Goal: Contribute content: Add original content to the website for others to see

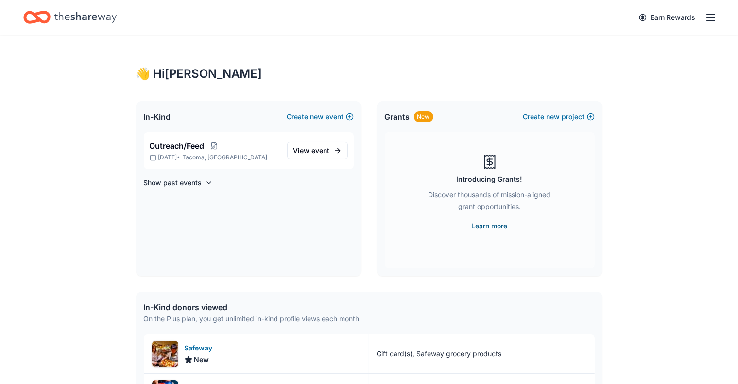
click at [491, 224] on link "Learn more" at bounding box center [490, 226] width 36 height 12
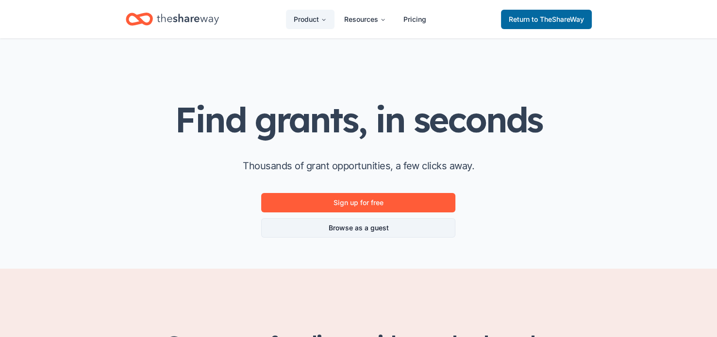
click at [363, 229] on link "Browse as a guest" at bounding box center [358, 228] width 194 height 19
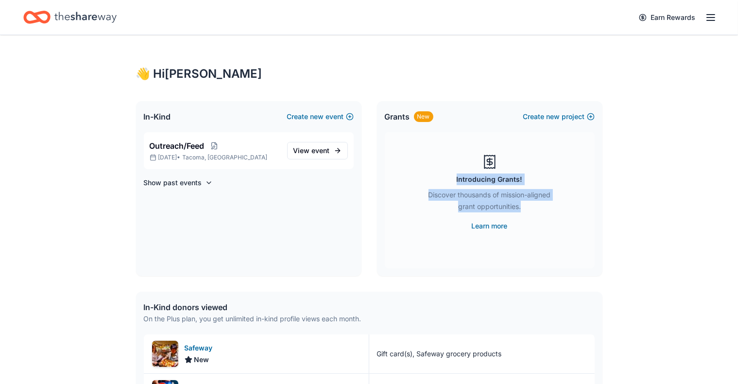
drag, startPoint x: 737, startPoint y: 161, endPoint x: 744, endPoint y: 203, distance: 42.5
click at [737, 203] on html "Earn Rewards 👋 Hi [PERSON_NAME] In-Kind Create new event Outreach/Feed [DATE] •…" at bounding box center [369, 192] width 738 height 384
click at [403, 211] on div "Introducing Grants! Discover thousands of mission-aligned grant opportunities. …" at bounding box center [490, 200] width 210 height 136
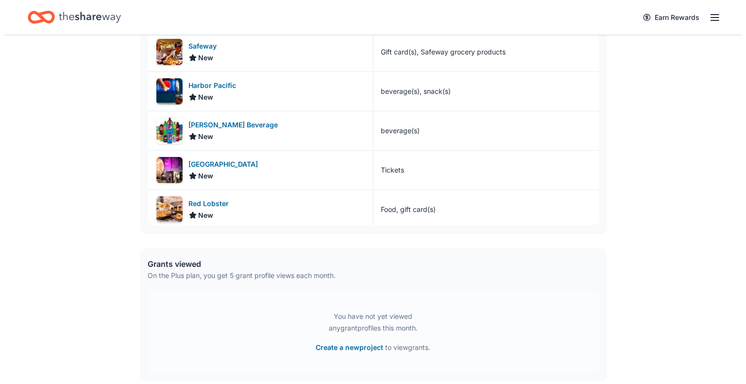
scroll to position [709, 0]
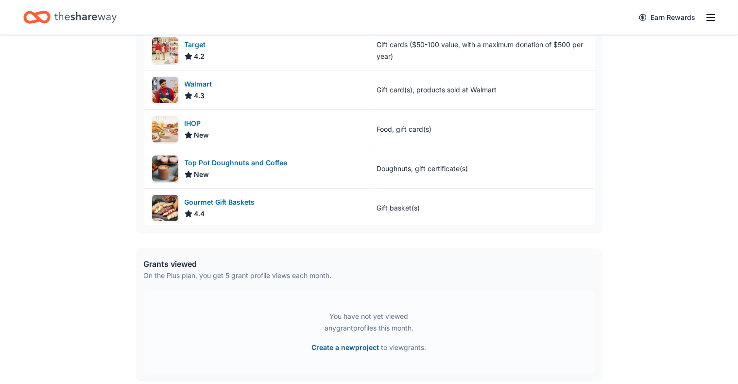
click at [349, 346] on button "Create a new project" at bounding box center [345, 347] width 67 height 12
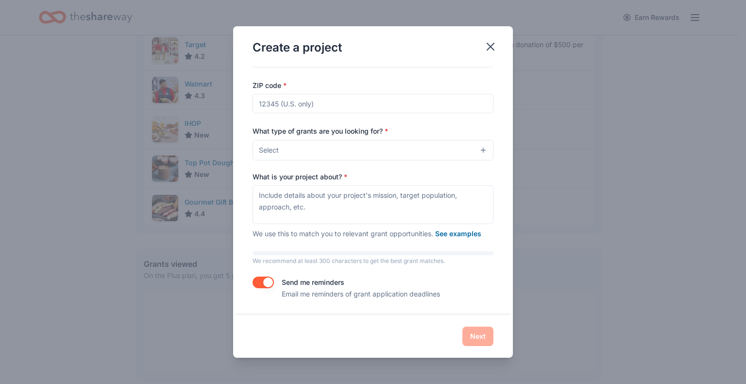
scroll to position [0, 0]
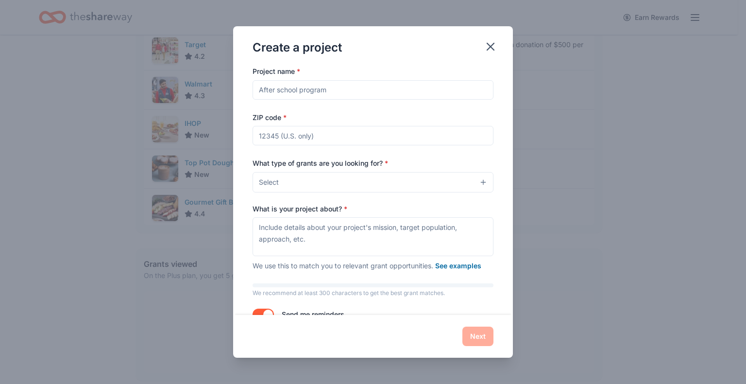
click at [335, 138] on input "ZIP code *" at bounding box center [373, 135] width 241 height 19
type input "98499"
click at [342, 93] on input "Project name *" at bounding box center [373, 89] width 241 height 19
type input "Feeding the homeless"
click at [474, 184] on button "Select" at bounding box center [373, 182] width 241 height 20
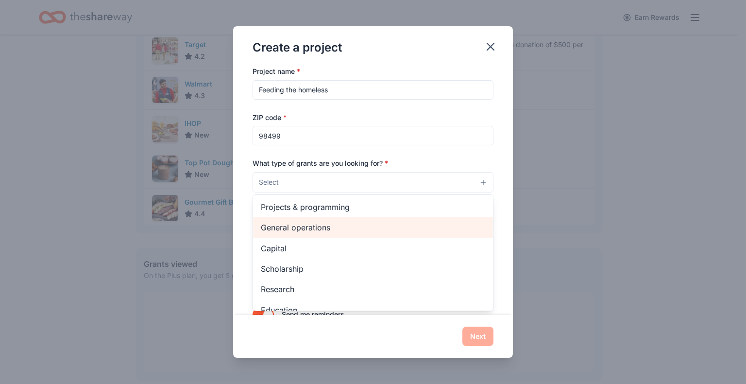
click at [337, 234] on div "General operations" at bounding box center [373, 227] width 240 height 20
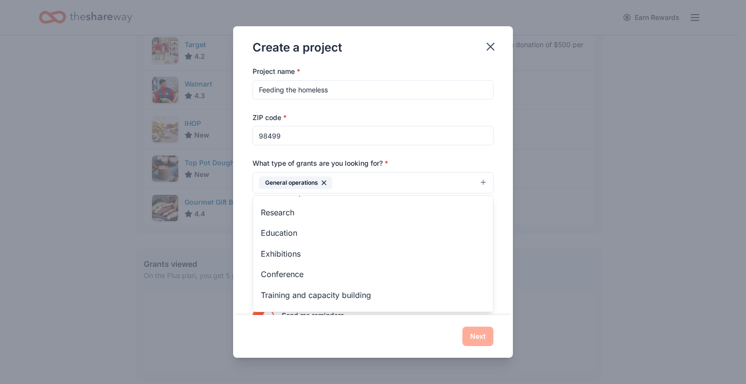
scroll to position [94, 0]
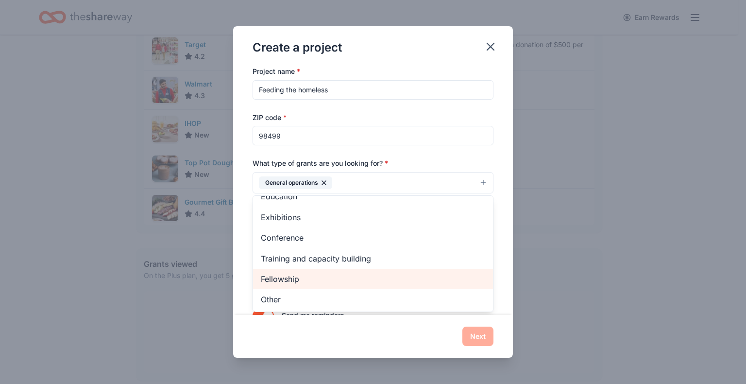
click at [299, 283] on span "Fellowship" at bounding box center [373, 278] width 224 height 13
click at [308, 275] on span "Training and capacity building" at bounding box center [373, 278] width 224 height 13
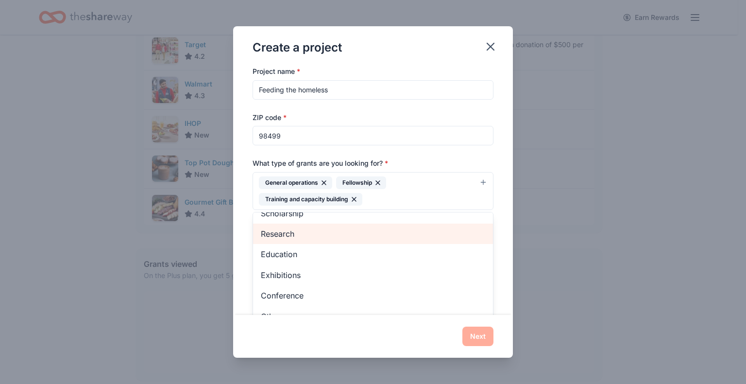
click at [292, 234] on span "Research" at bounding box center [373, 233] width 224 height 13
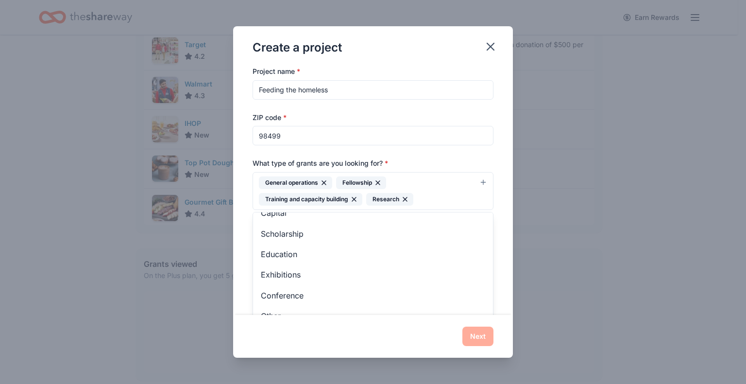
scroll to position [0, 0]
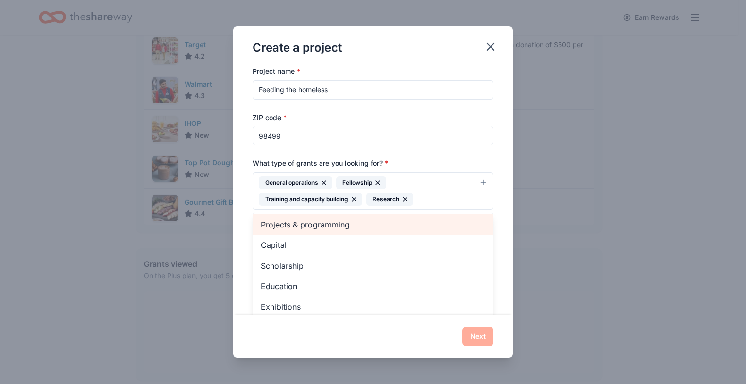
click at [323, 223] on span "Projects & programming" at bounding box center [373, 224] width 224 height 13
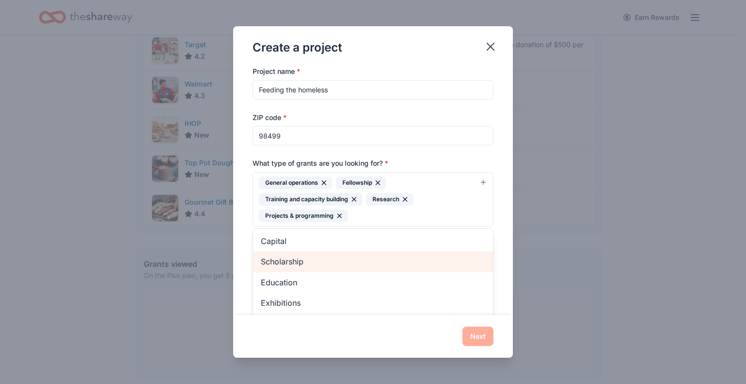
click at [297, 263] on span "Scholarship" at bounding box center [373, 261] width 224 height 13
click at [291, 260] on span "Education" at bounding box center [373, 261] width 224 height 13
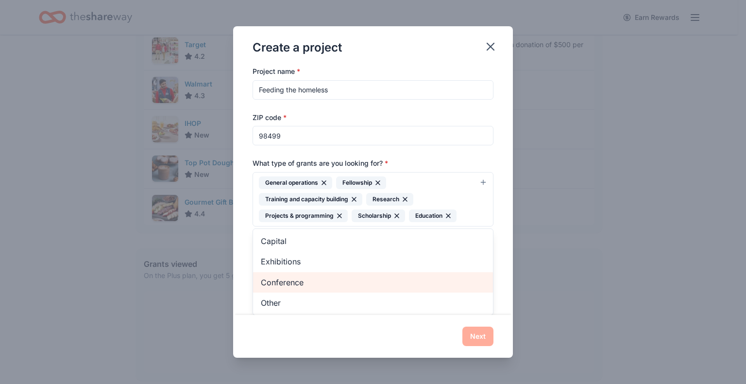
click at [297, 283] on span "Conference" at bounding box center [373, 282] width 224 height 13
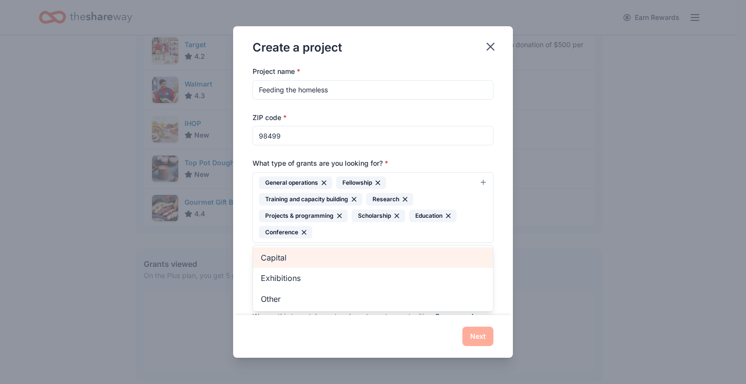
click at [281, 253] on span "Capital" at bounding box center [373, 257] width 224 height 13
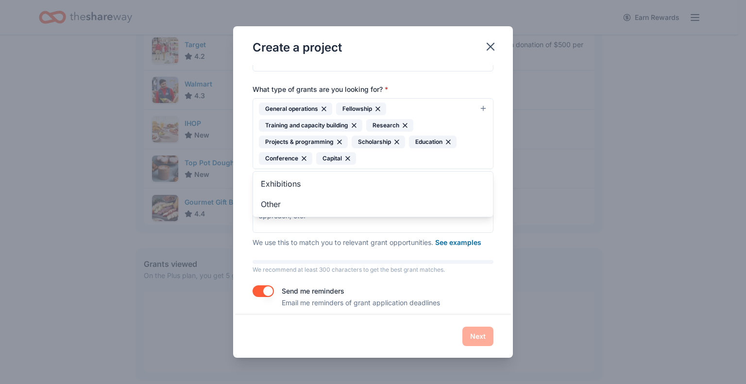
scroll to position [82, 0]
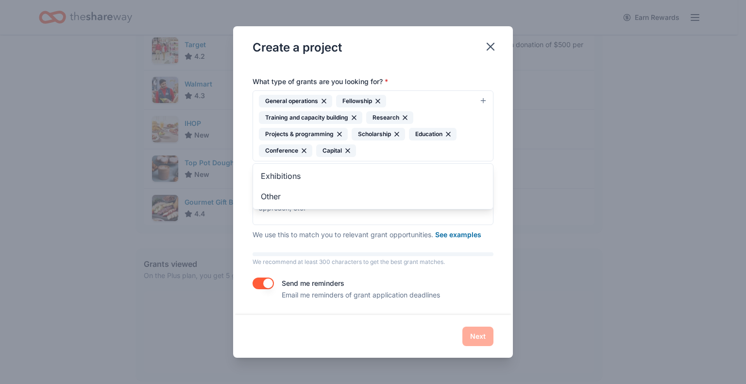
click at [493, 232] on div "Project name * Feeding the homeless ZIP code * 98499 What type of grants are yo…" at bounding box center [373, 190] width 280 height 250
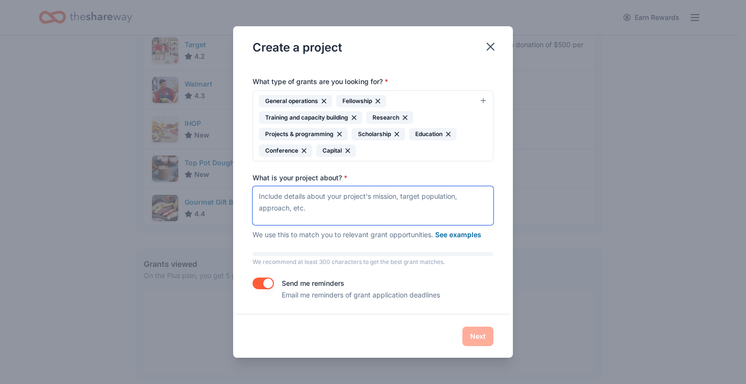
click at [381, 207] on textarea "What is your project about? *" at bounding box center [373, 205] width 241 height 39
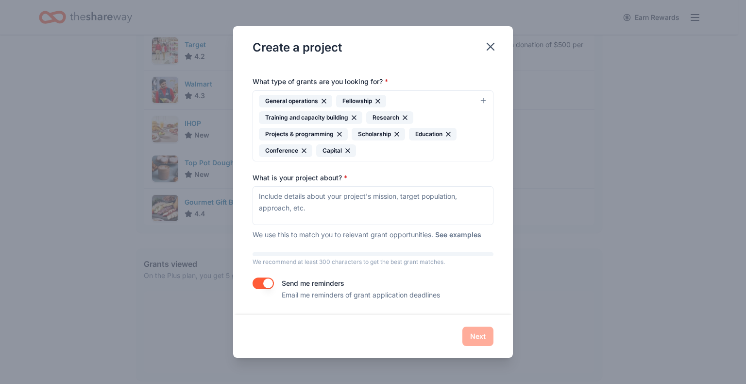
click at [464, 234] on button "See examples" at bounding box center [458, 235] width 46 height 12
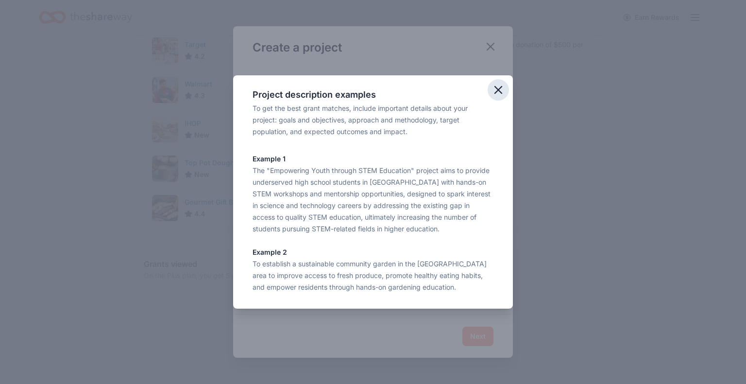
click at [500, 96] on icon "button" at bounding box center [498, 90] width 14 height 14
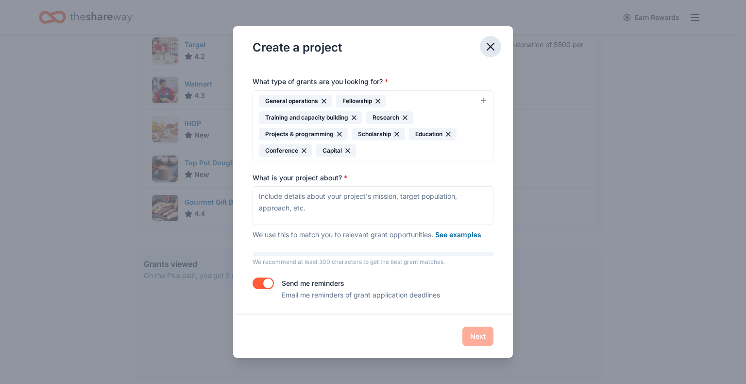
click at [495, 48] on icon "button" at bounding box center [491, 47] width 14 height 14
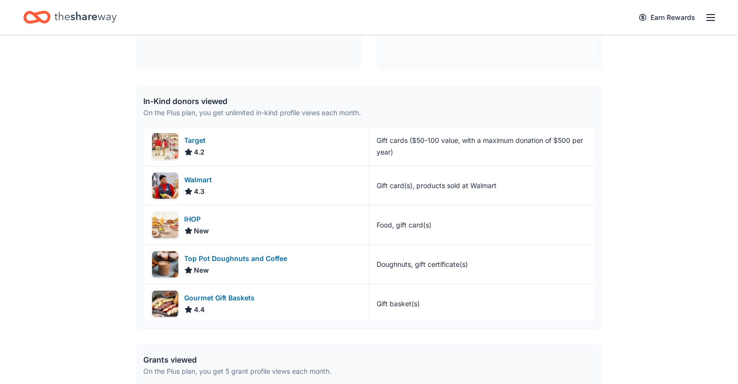
scroll to position [0, 0]
